Goal: Entertainment & Leisure: Consume media (video, audio)

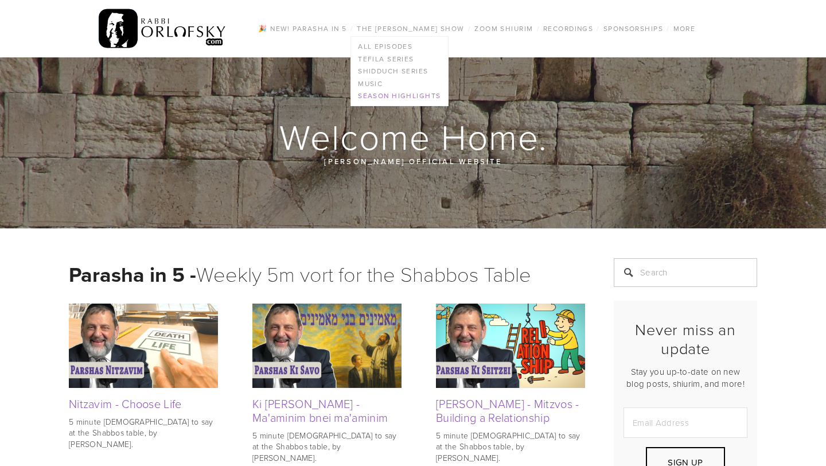
click at [368, 97] on link "Season Highlights" at bounding box center [399, 96] width 96 height 13
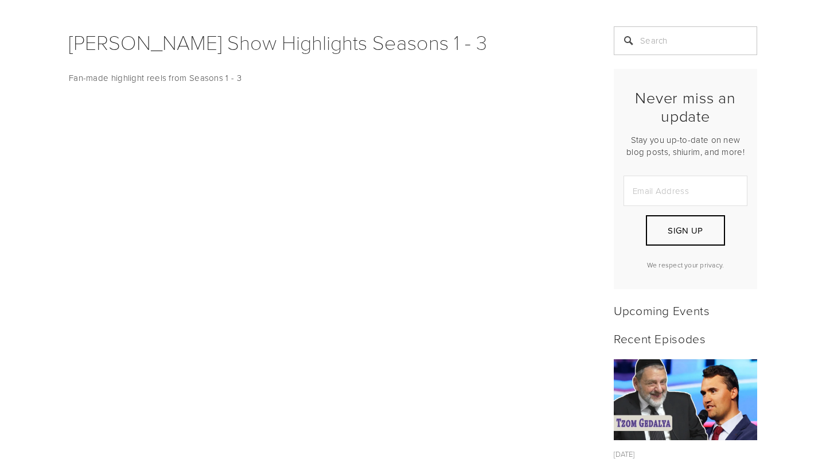
scroll to position [310, 0]
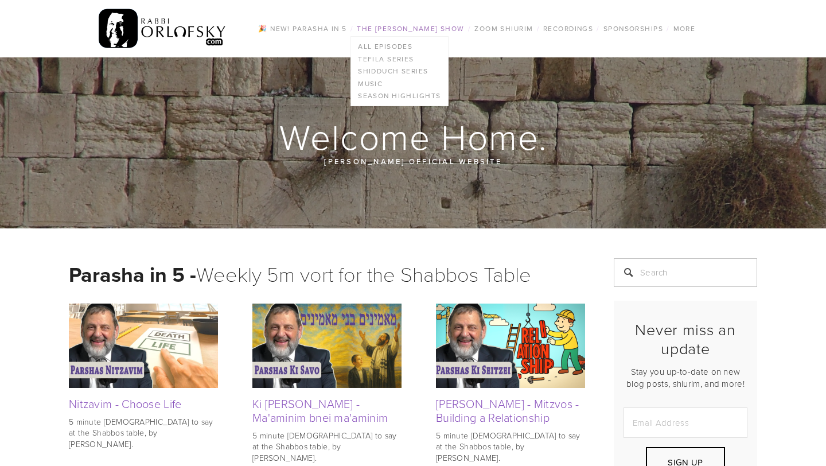
click at [435, 29] on link "The [PERSON_NAME] Show" at bounding box center [411, 28] width 115 height 15
click at [391, 46] on link "All Episodes" at bounding box center [399, 46] width 96 height 13
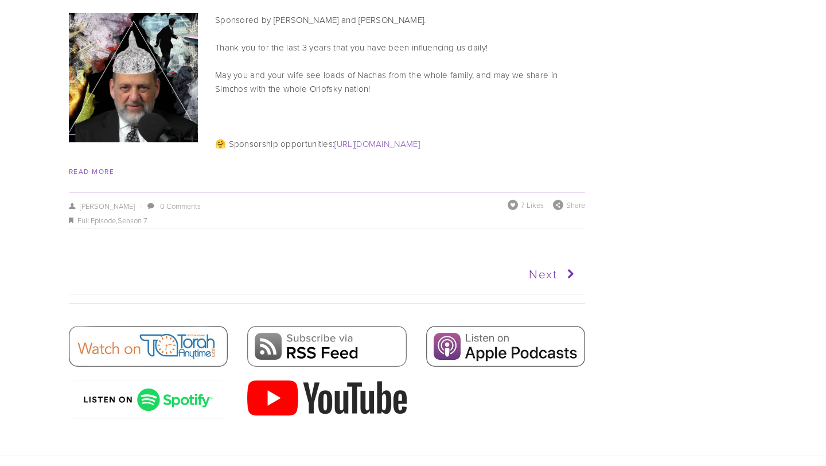
scroll to position [5782, 0]
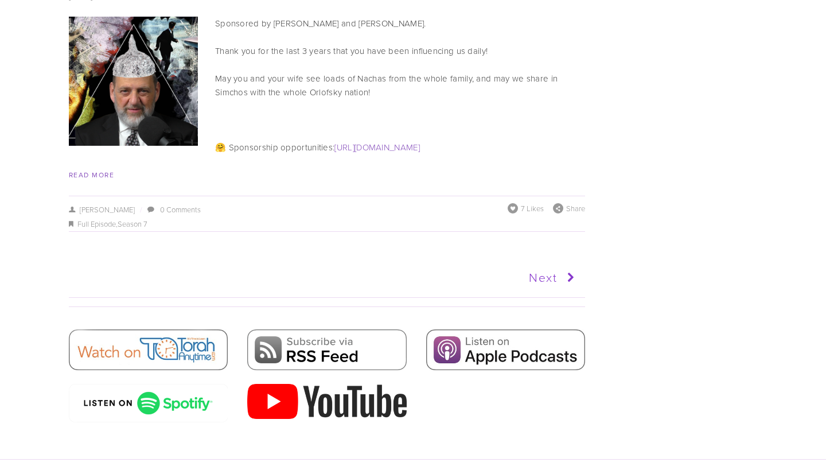
click at [535, 263] on link "Next" at bounding box center [452, 277] width 253 height 29
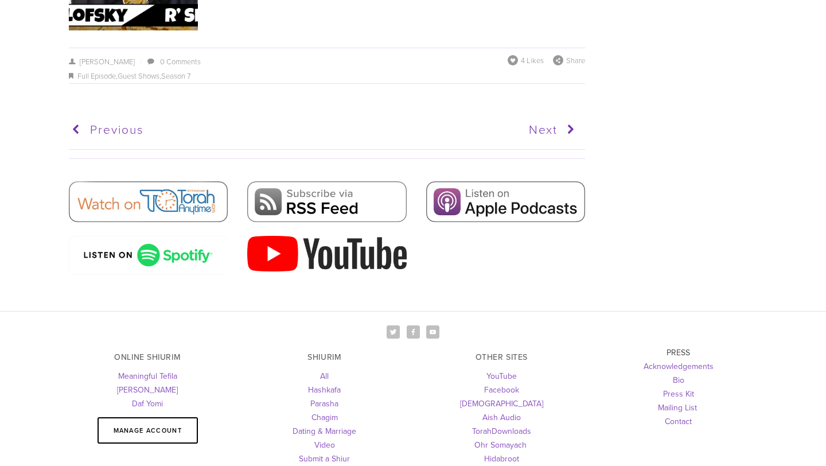
scroll to position [5869, 0]
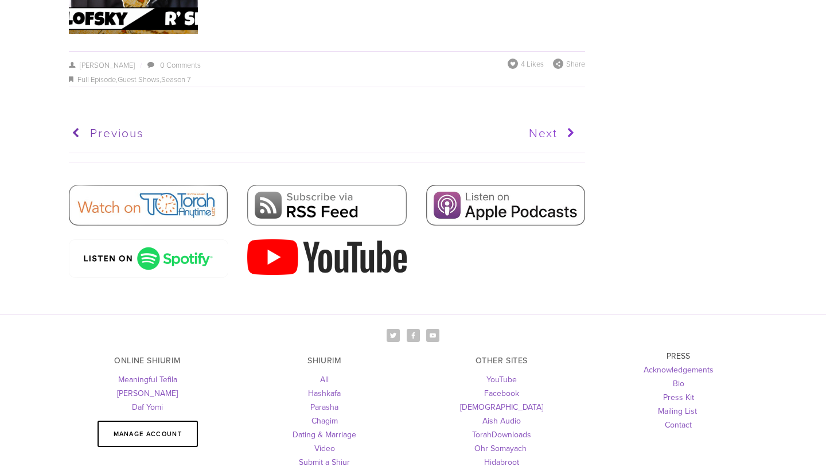
click at [577, 119] on icon at bounding box center [568, 133] width 21 height 29
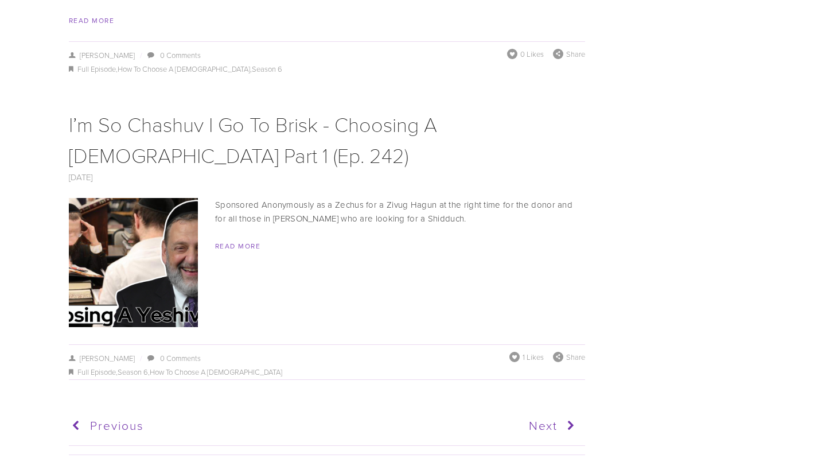
scroll to position [5764, 0]
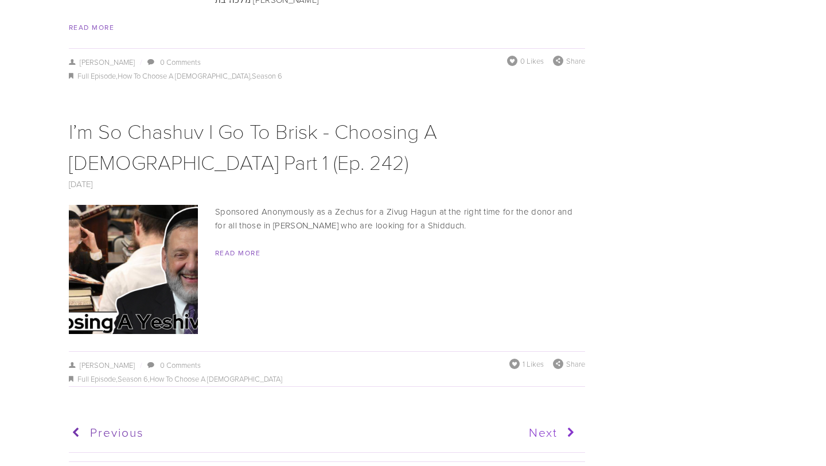
click at [549, 418] on link "Next" at bounding box center [452, 432] width 253 height 29
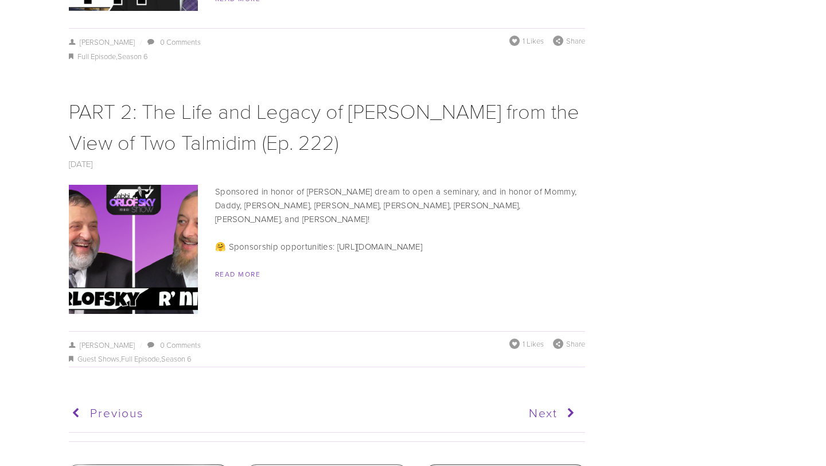
scroll to position [5756, 0]
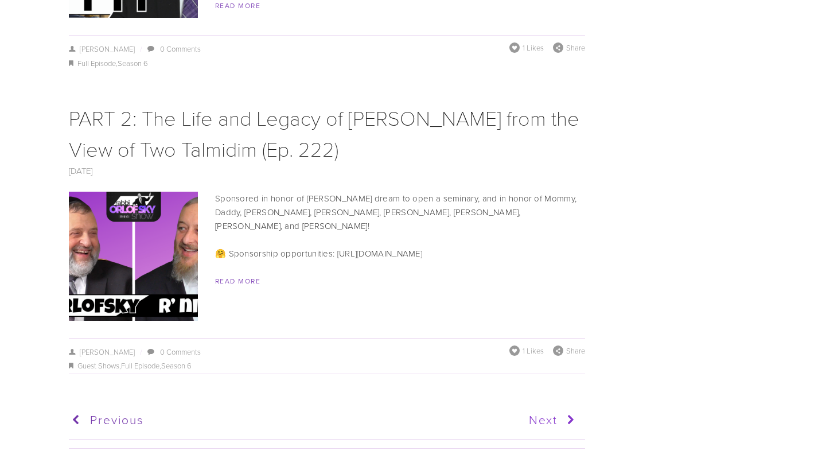
click at [558, 406] on icon at bounding box center [568, 420] width 21 height 29
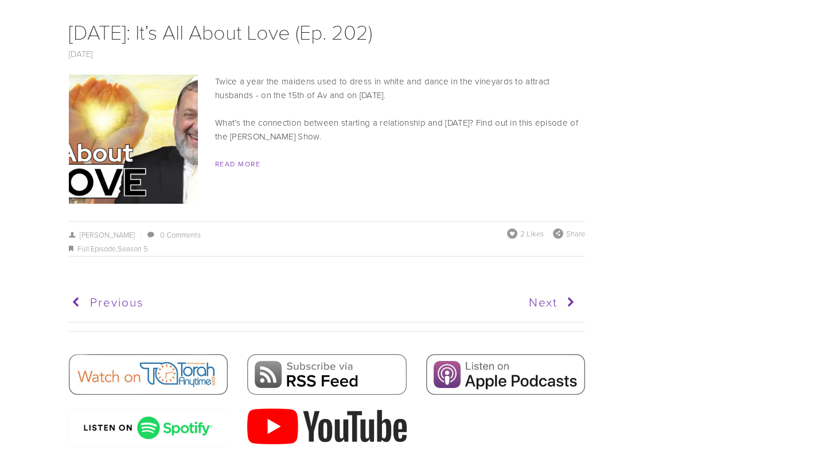
scroll to position [6195, 0]
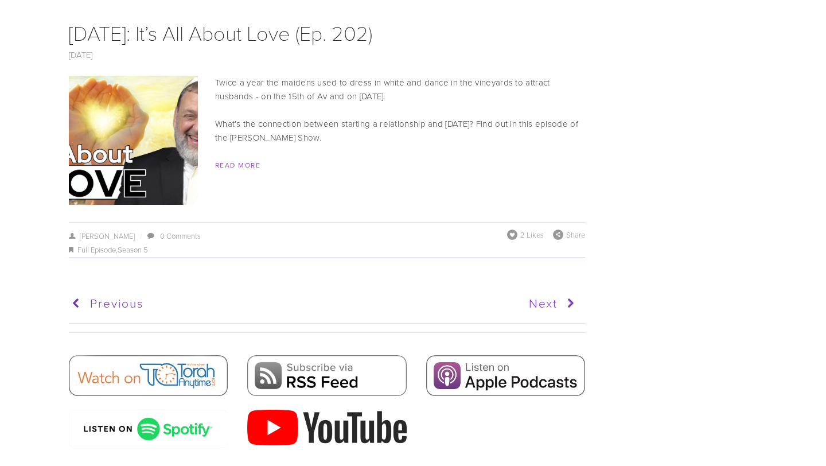
click at [568, 289] on icon at bounding box center [568, 303] width 21 height 29
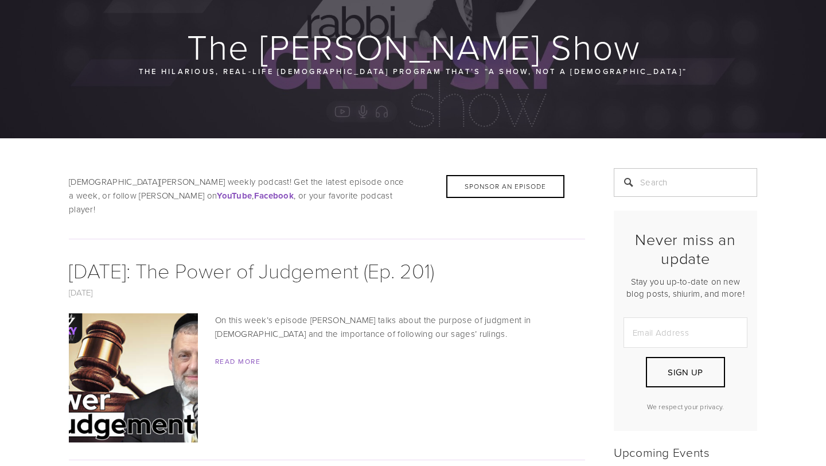
scroll to position [138, 0]
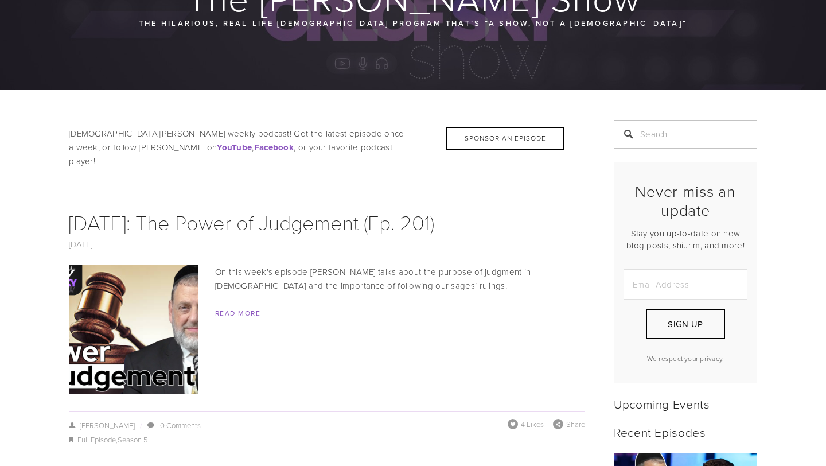
click at [156, 289] on img at bounding box center [134, 329] width 230 height 129
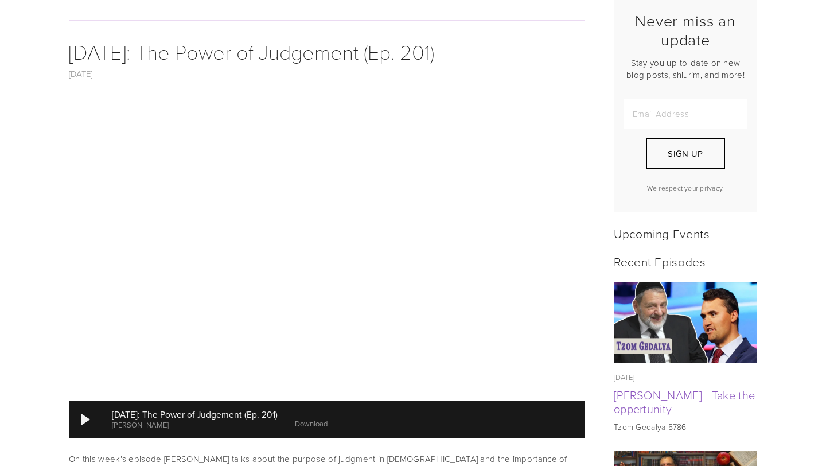
scroll to position [308, 0]
